Goal: Find specific page/section: Find specific page/section

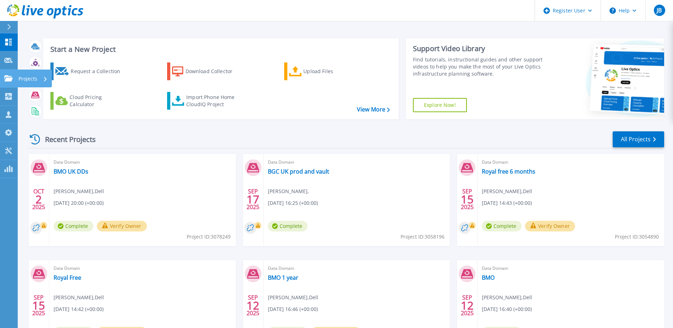
click at [7, 80] on icon at bounding box center [8, 78] width 9 height 6
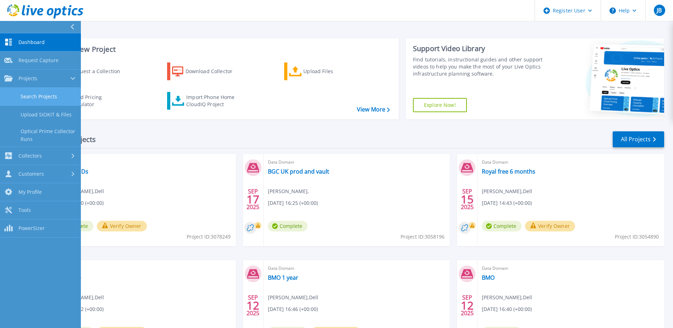
click at [25, 99] on link "Search Projects" at bounding box center [40, 97] width 81 height 18
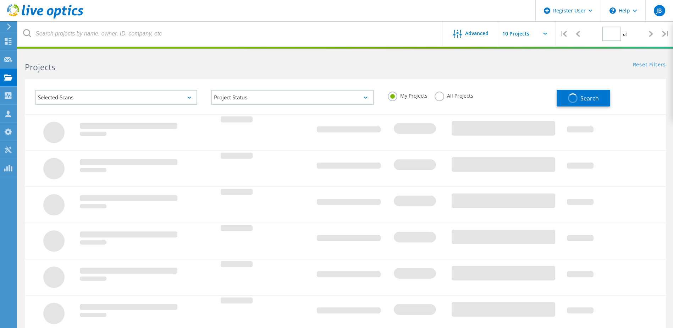
type input "1"
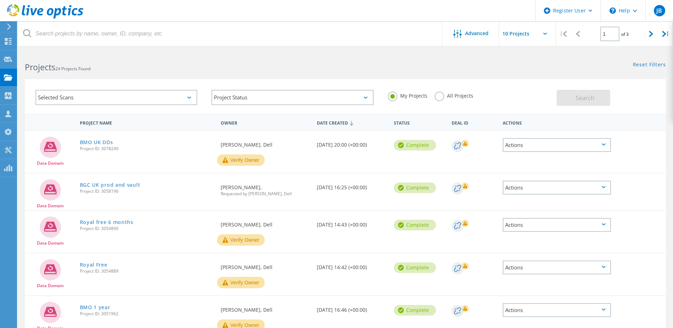
click at [441, 96] on label "All Projects" at bounding box center [454, 95] width 39 height 7
click at [0, 0] on input "All Projects" at bounding box center [0, 0] width 0 height 0
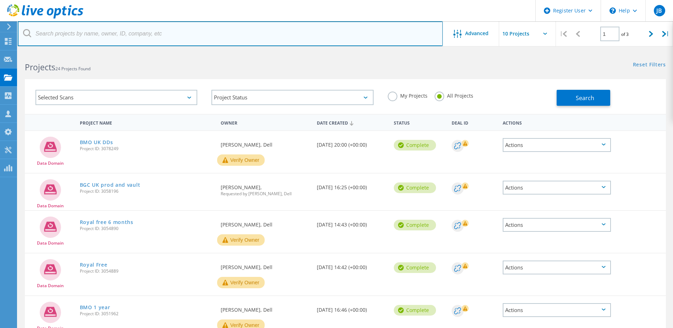
click at [165, 37] on input "text" at bounding box center [230, 33] width 425 height 25
type input "kings"
